Goal: Understand process/instructions: Learn how to perform a task or action

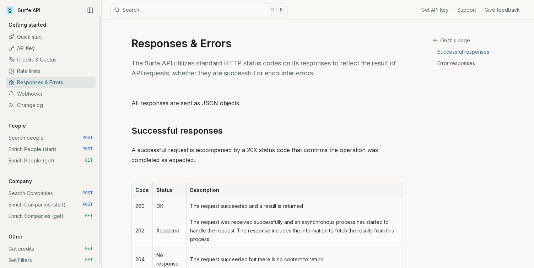
click at [28, 35] on link "Quick start" at bounding box center [51, 36] width 90 height 11
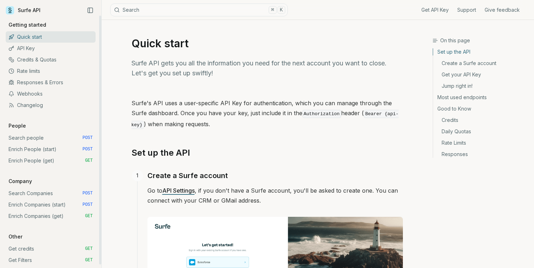
click at [32, 37] on link "Quick start" at bounding box center [51, 36] width 90 height 11
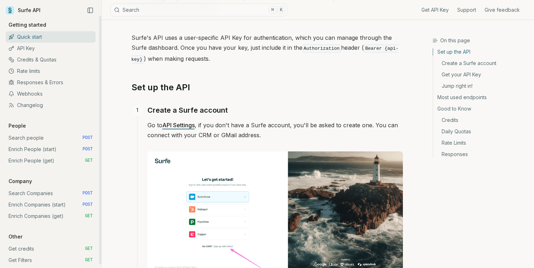
scroll to position [74, 0]
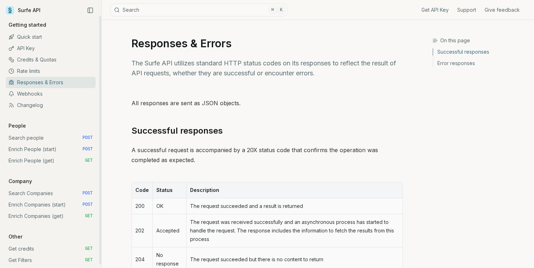
click at [43, 36] on link "Quick start" at bounding box center [51, 36] width 90 height 11
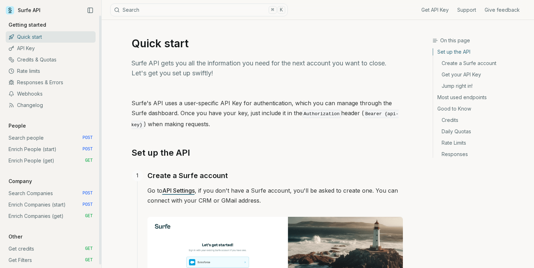
scroll to position [4, 0]
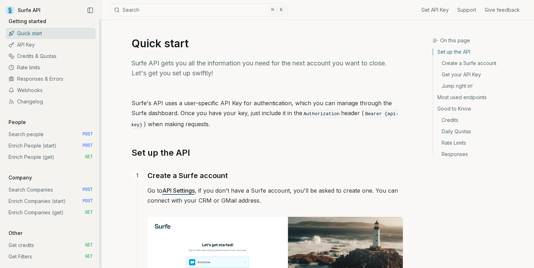
click at [45, 132] on link "Search people POST" at bounding box center [51, 134] width 90 height 11
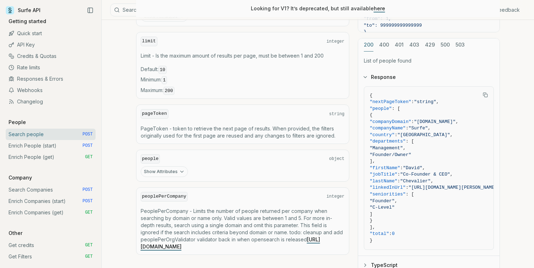
scroll to position [335, 0]
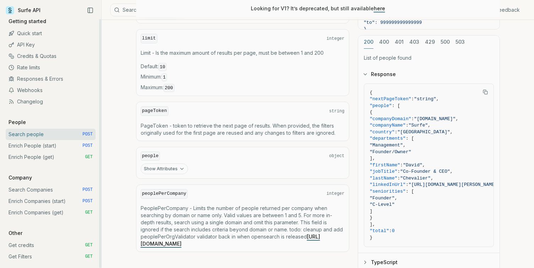
click at [26, 150] on link "Enrich People (start) POST" at bounding box center [51, 145] width 90 height 11
